Goal: Navigation & Orientation: Find specific page/section

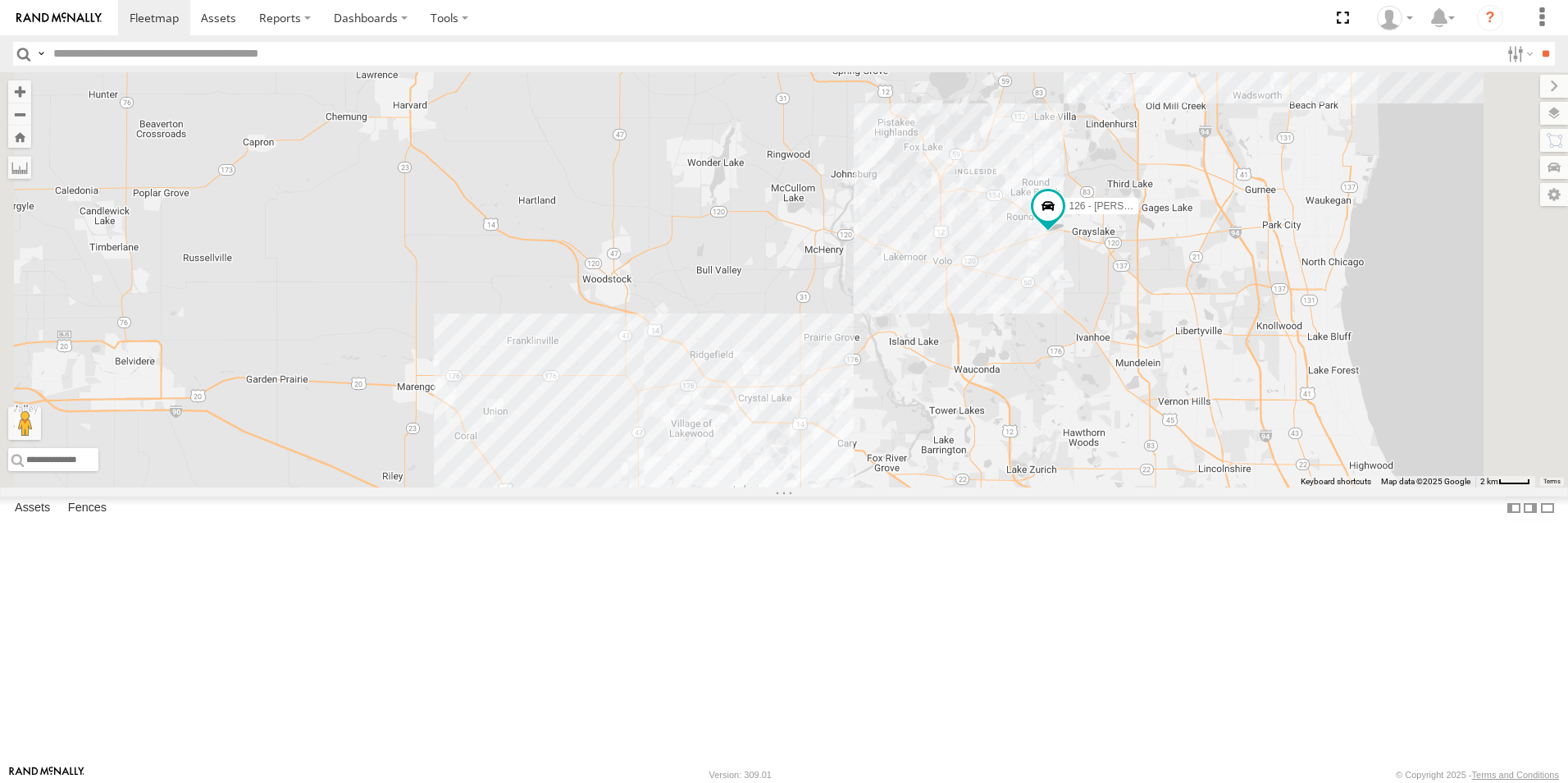
click at [0, 0] on div at bounding box center [0, 0] width 0 height 0
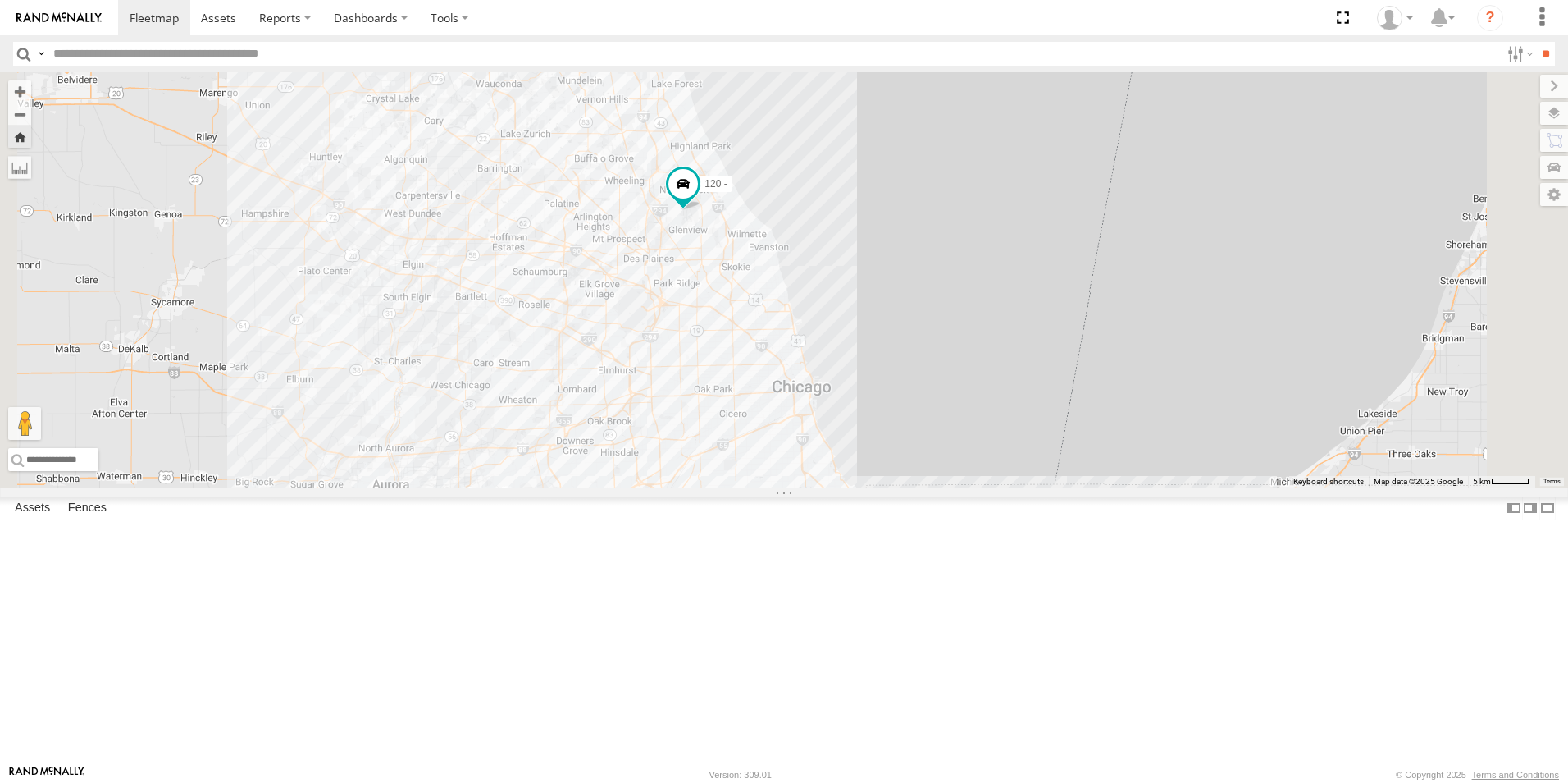
click at [86, 19] on img at bounding box center [59, 18] width 86 height 12
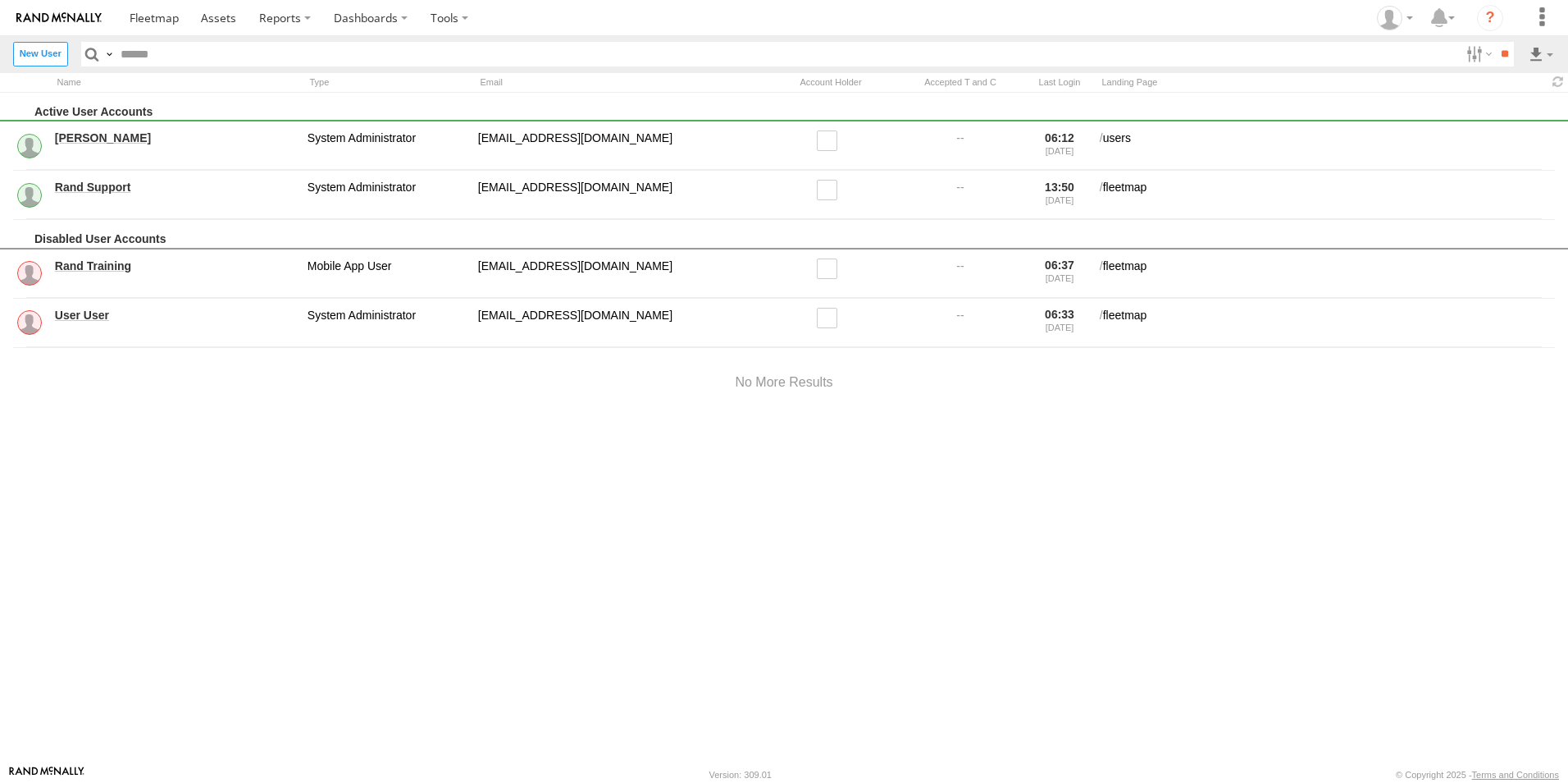
click at [133, 55] on input "text" at bounding box center [786, 53] width 1345 height 23
click at [137, 24] on span at bounding box center [154, 17] width 50 height 15
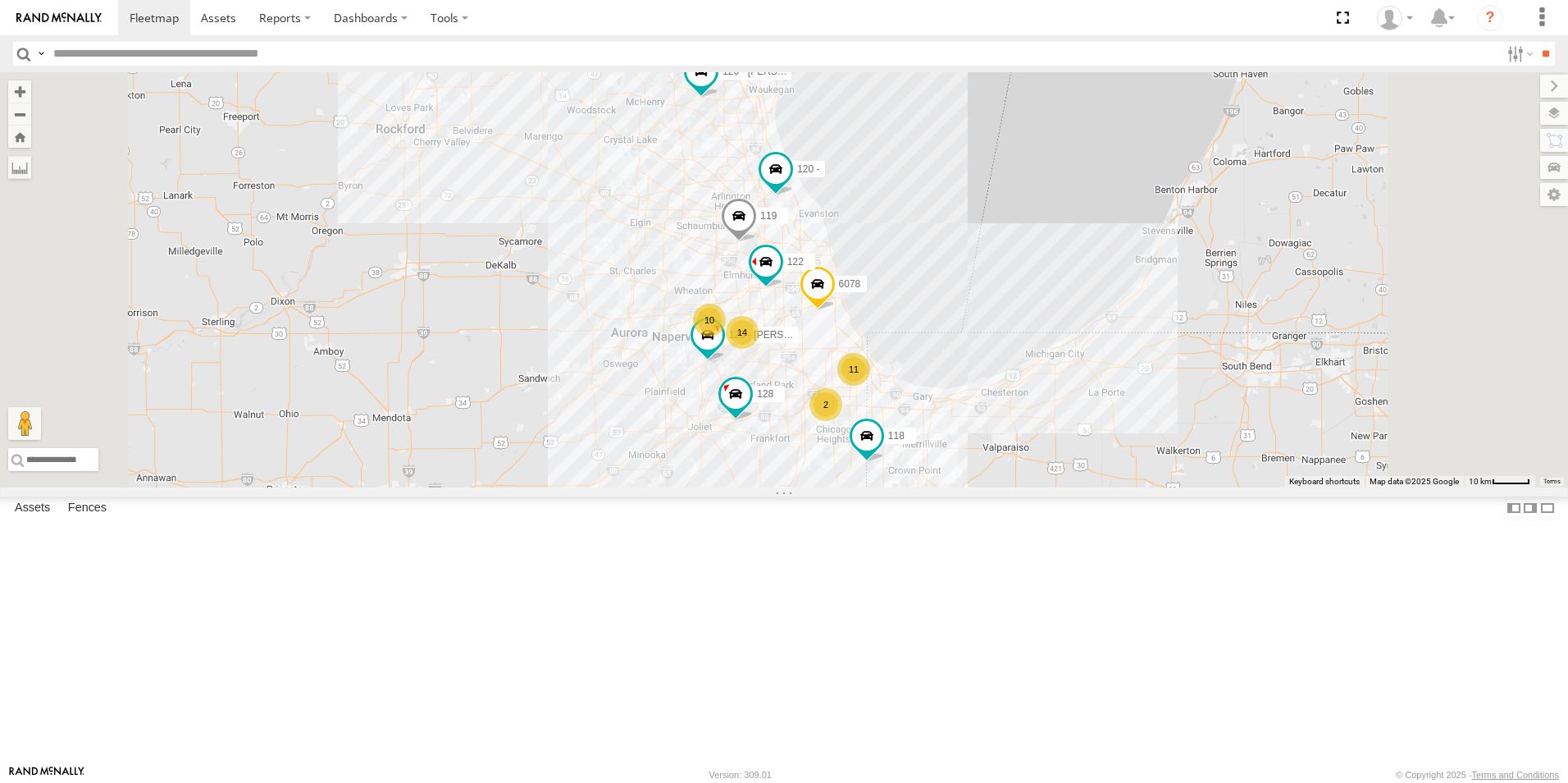
click at [0, 0] on div "118 Porta Pottie S State Line Rd Crete 41.43753 -87.52581 Video" at bounding box center [0, 0] width 0 height 0
click at [0, 0] on div at bounding box center [0, 0] width 0 height 0
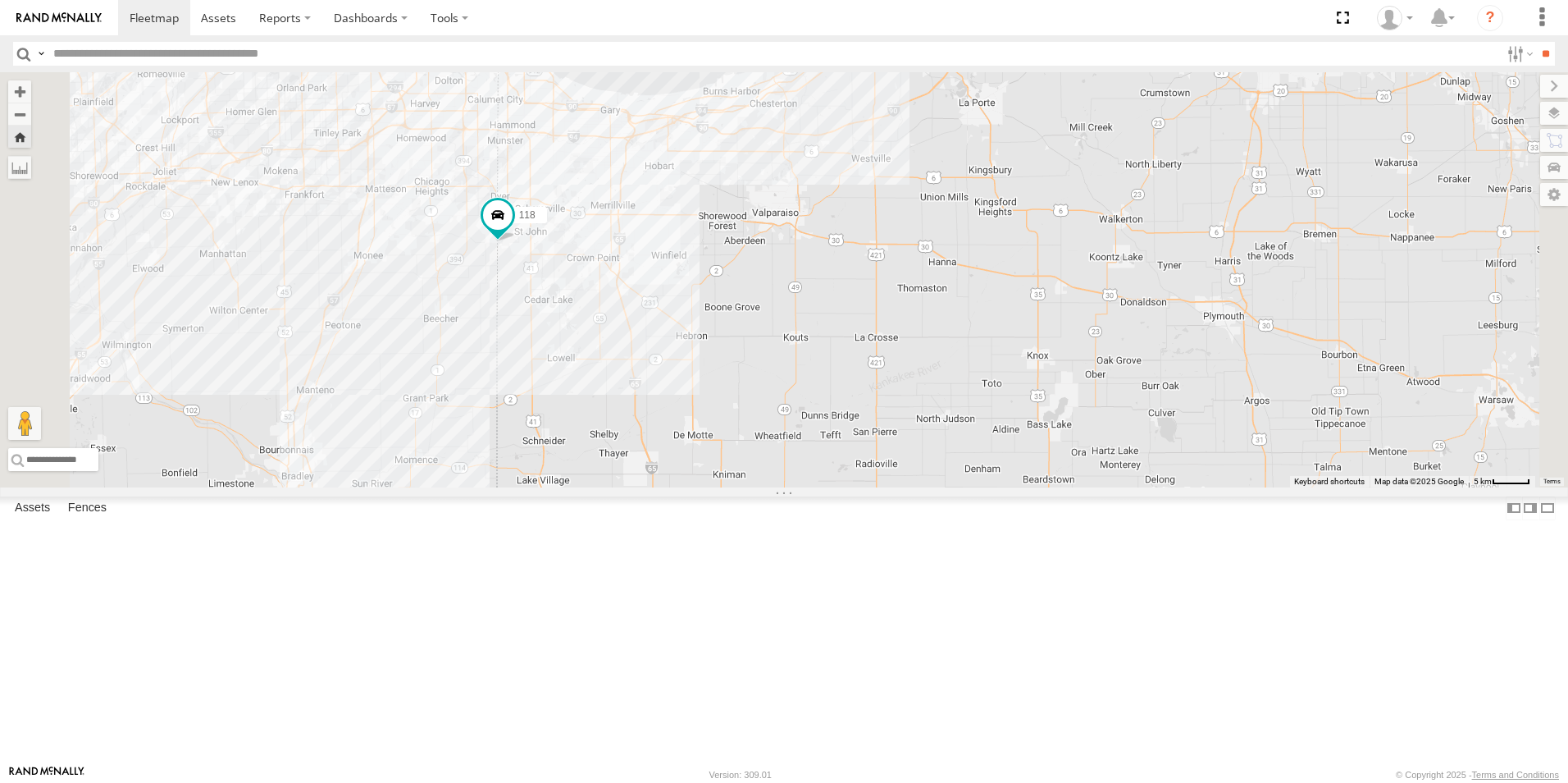
click at [64, 20] on img at bounding box center [59, 18] width 86 height 12
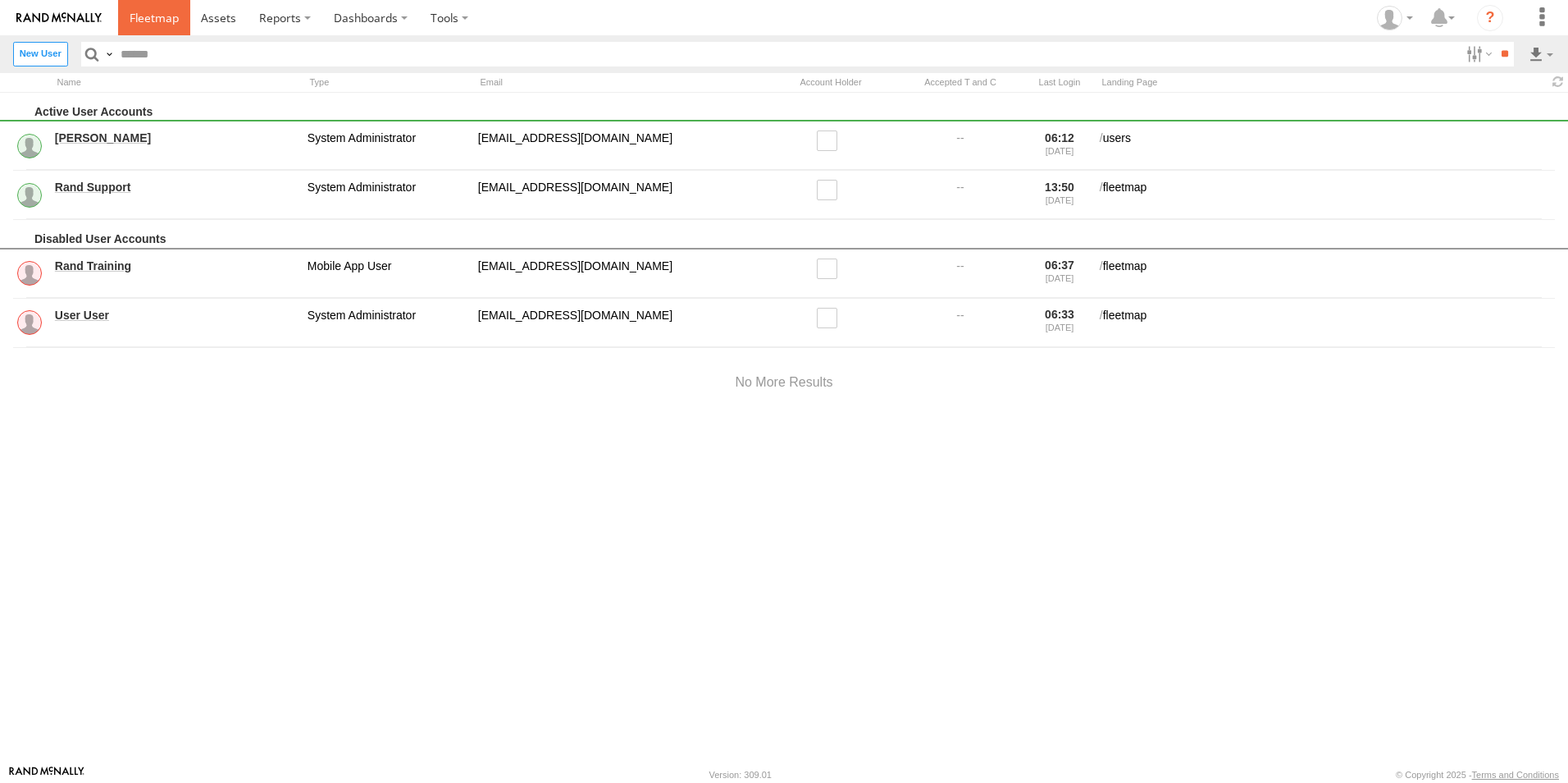
click at [160, 18] on span at bounding box center [154, 17] width 50 height 15
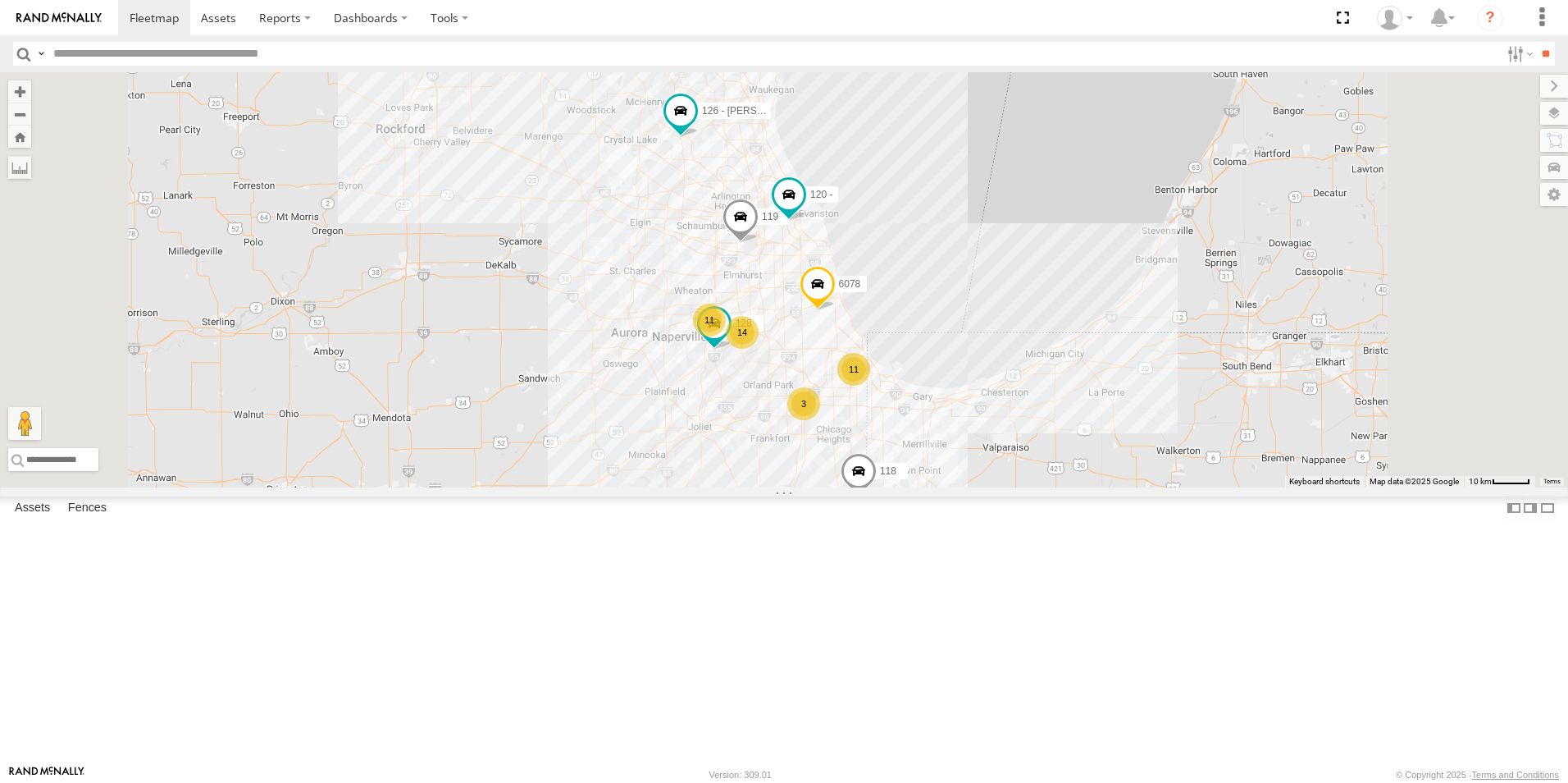
click at [0, 0] on div at bounding box center [0, 0] width 0 height 0
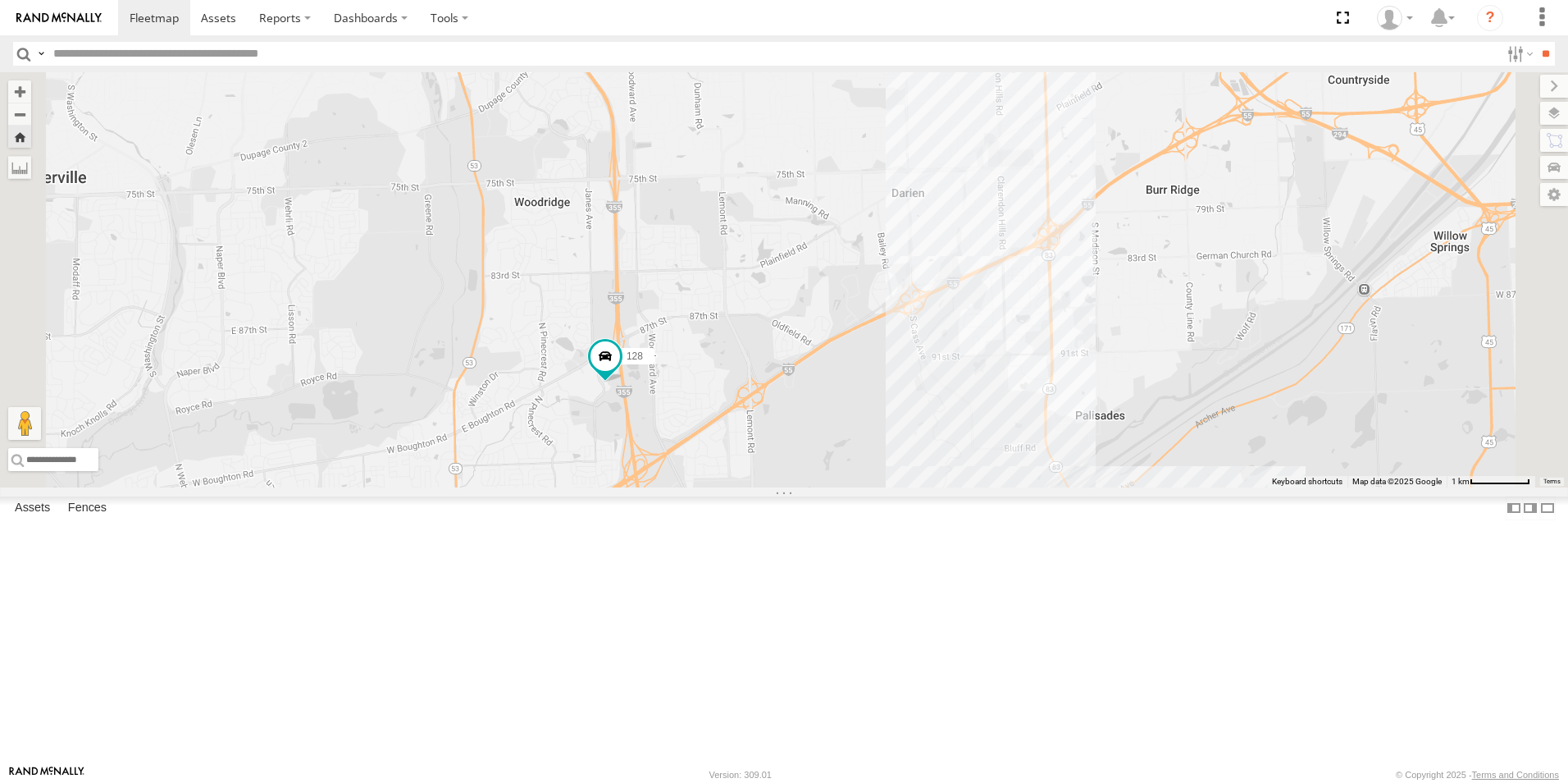
click at [0, 0] on div at bounding box center [0, 0] width 0 height 0
